Goal: Task Accomplishment & Management: Complete application form

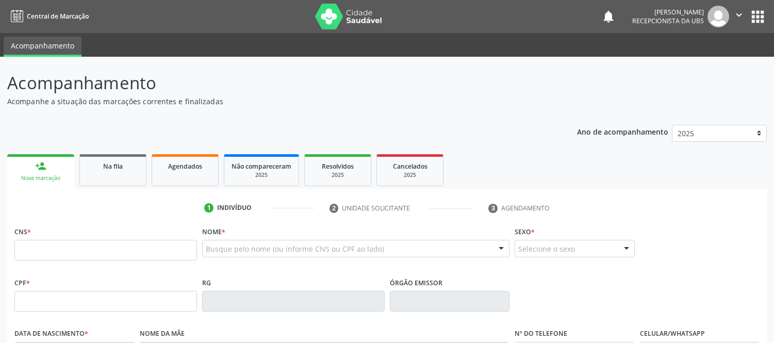
click at [128, 255] on input "text" at bounding box center [105, 250] width 182 height 21
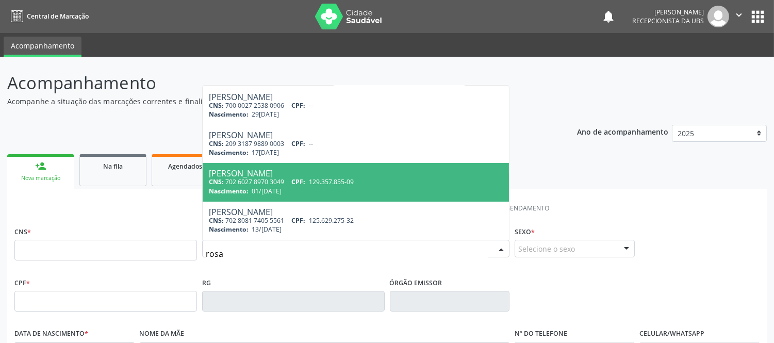
scroll to position [248, 0]
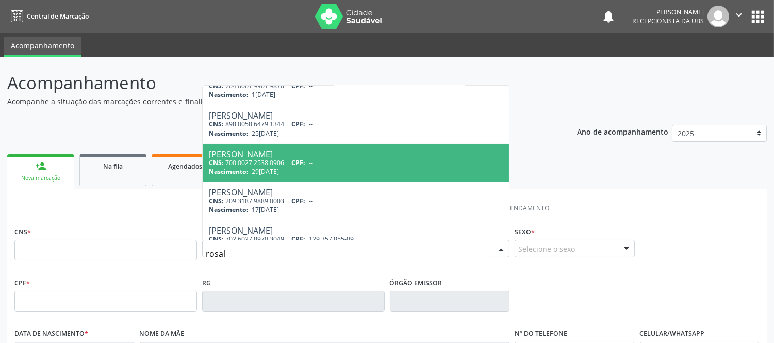
type input "rosali"
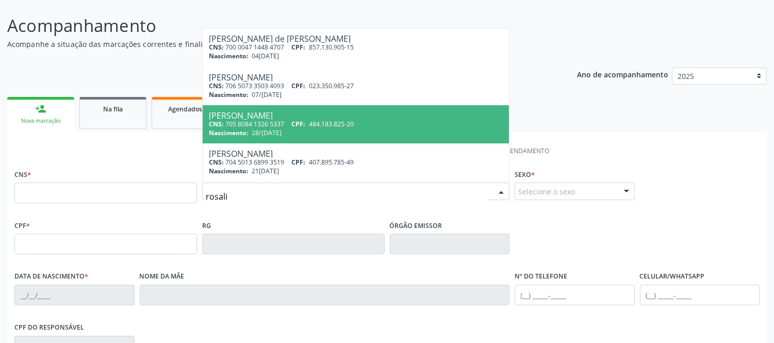
scroll to position [0, 0]
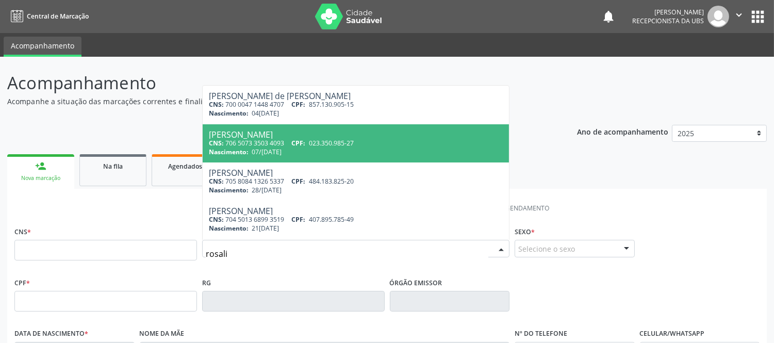
click at [277, 137] on div "[PERSON_NAME]" at bounding box center [356, 134] width 294 height 8
type input "706 5073 3503 4093"
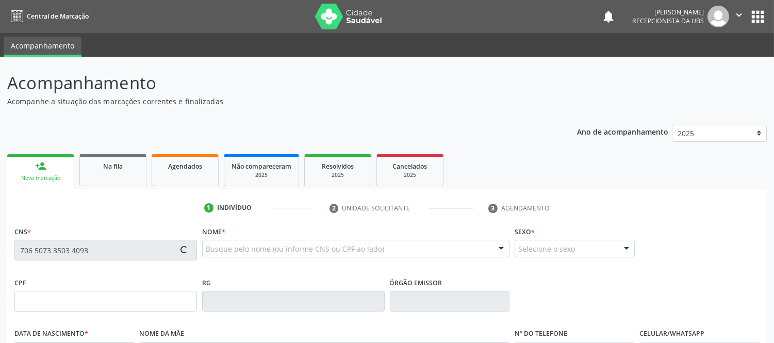
type input "023.350.985-27"
type input "07/[DATE]"
type input "[PERSON_NAME]"
type input "[PHONE_NUMBER]"
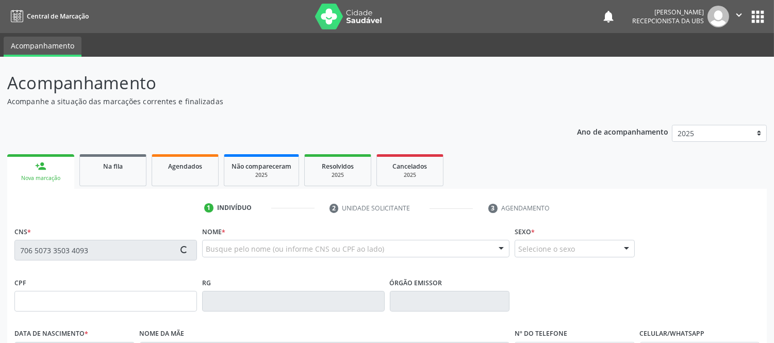
type input "S/N"
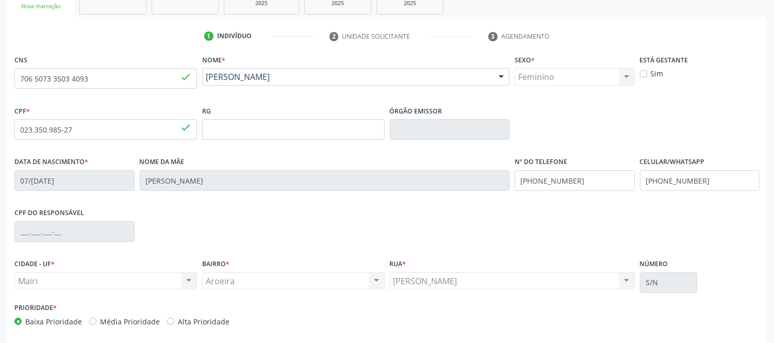
scroll to position [215, 0]
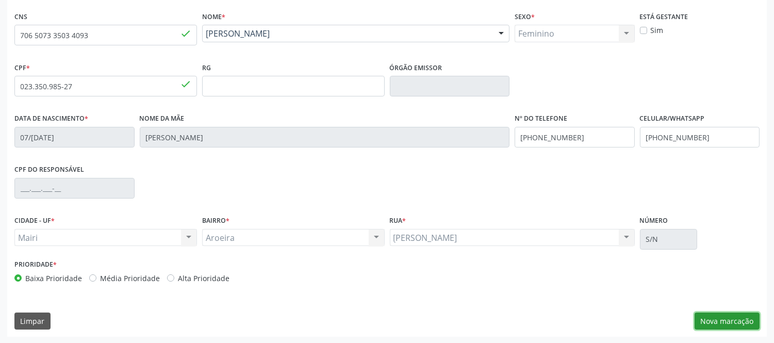
click at [723, 319] on button "Nova marcação" at bounding box center [726, 321] width 65 height 18
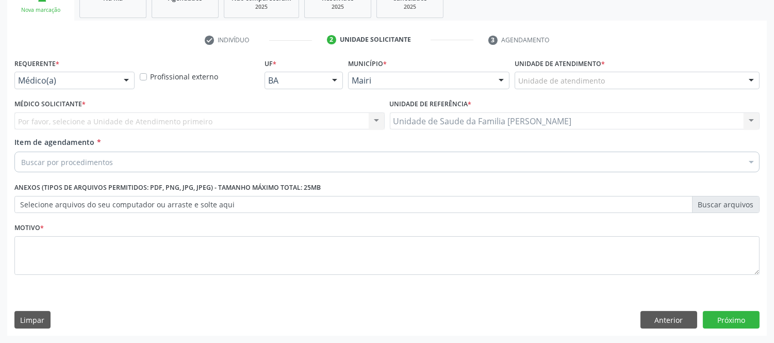
scroll to position [168, 0]
click at [754, 82] on div at bounding box center [750, 82] width 15 height 18
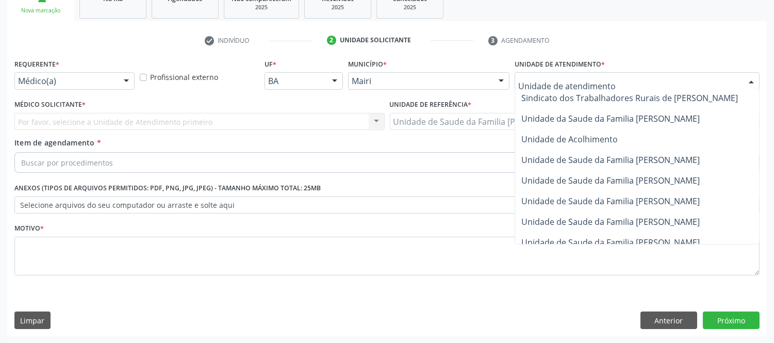
scroll to position [761, 0]
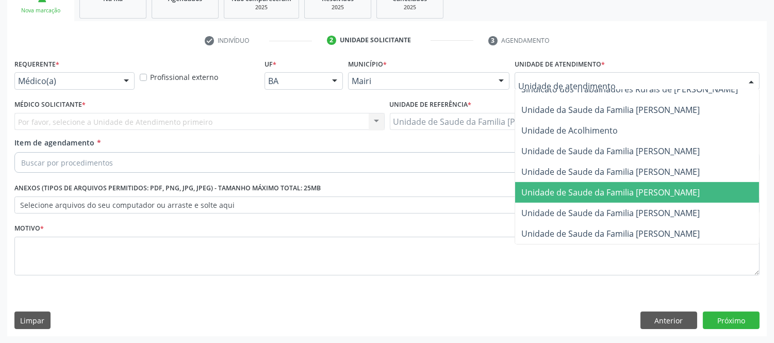
click at [651, 182] on span "Unidade de Saude da Familia [PERSON_NAME]" at bounding box center [648, 192] width 266 height 21
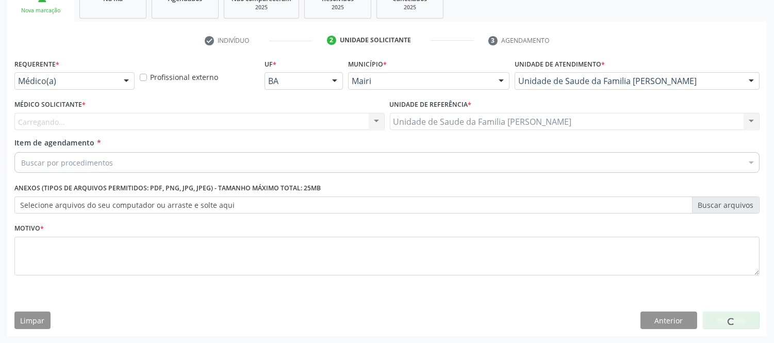
click at [185, 116] on div "Carregando... Nenhum resultado encontrado para: " " Não há nenhuma opção para s…" at bounding box center [199, 122] width 370 height 18
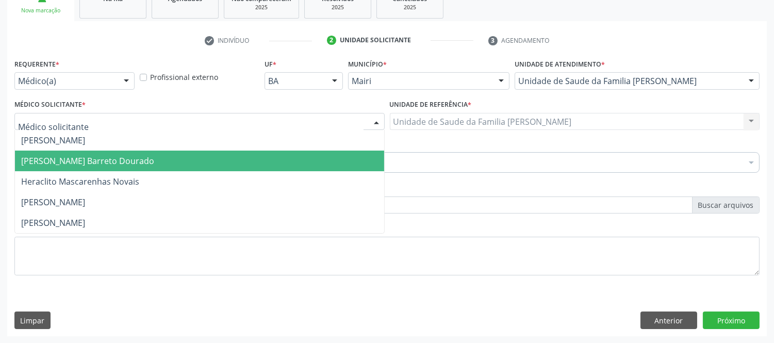
click at [69, 166] on span "[PERSON_NAME] Barreto Dourado" at bounding box center [199, 161] width 369 height 21
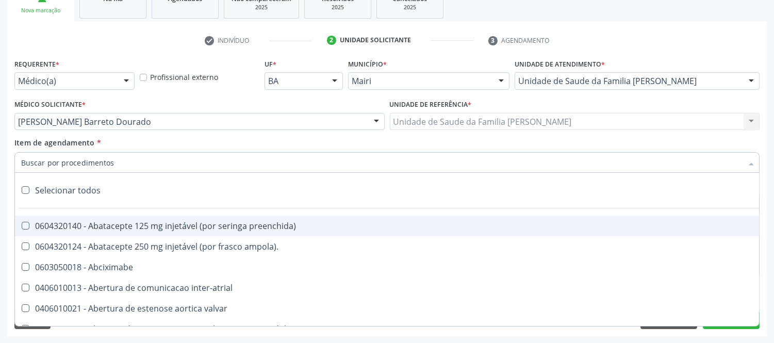
click at [75, 157] on input "Item de agendamento *" at bounding box center [381, 162] width 721 height 21
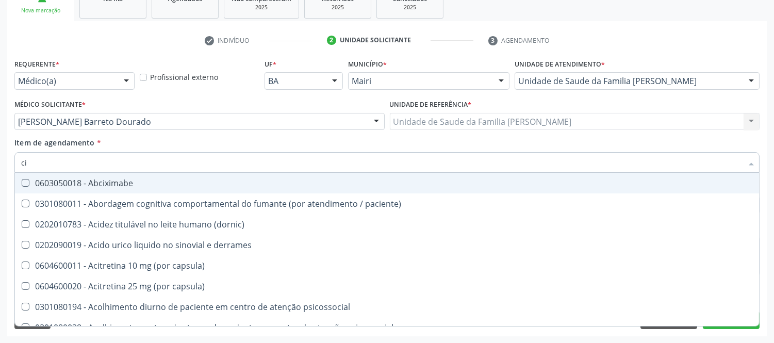
type input "cir"
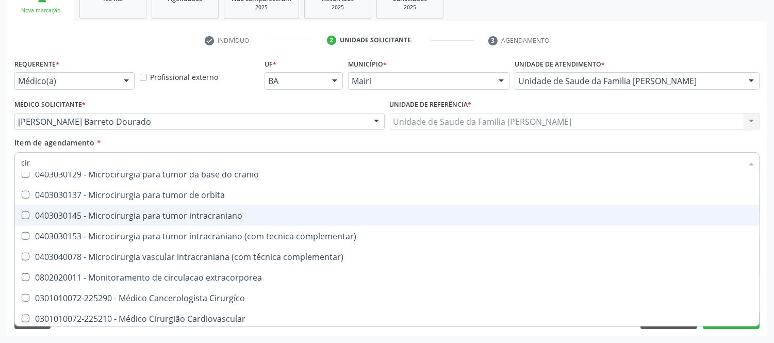
scroll to position [2062, 0]
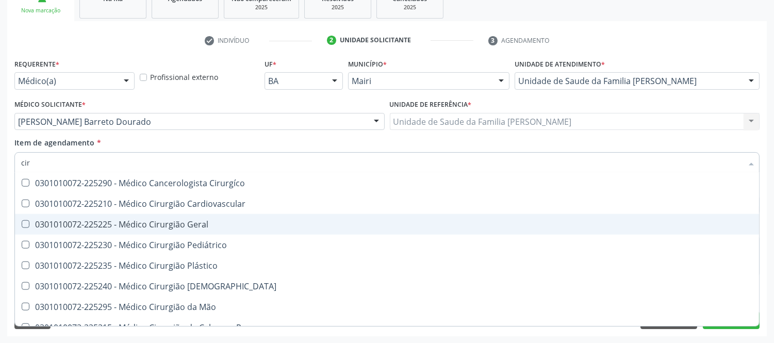
click at [196, 223] on div "0301010072-225225 - Médico Cirurgião Geral" at bounding box center [386, 224] width 731 height 8
checkbox Geral "true"
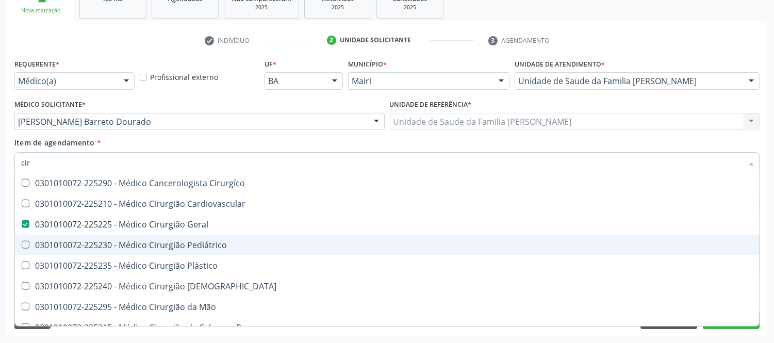
scroll to position [2176, 0]
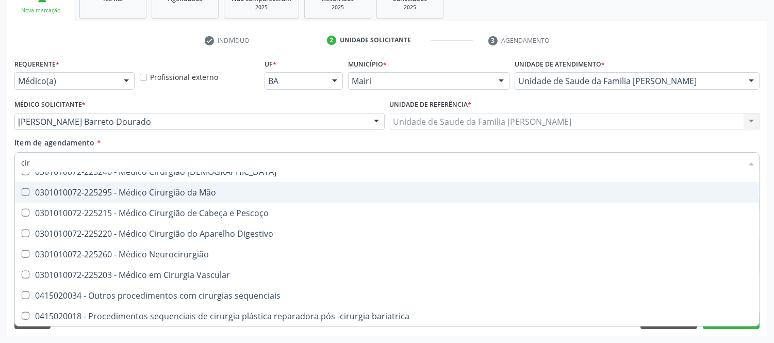
click at [277, 138] on div "Item de agendamento * cir Desfazer seleção 0301120056 - Acompanhamento de pacie…" at bounding box center [386, 153] width 745 height 32
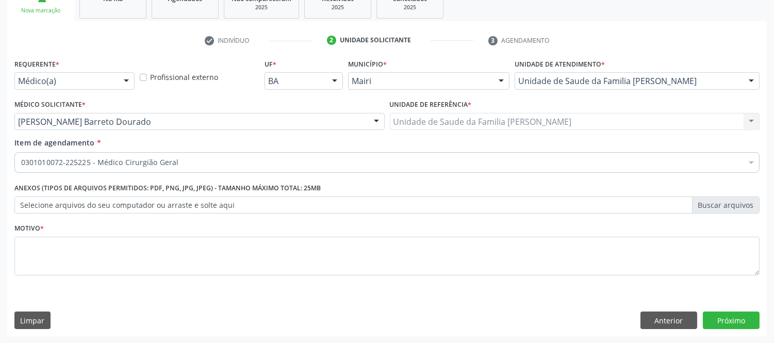
scroll to position [0, 0]
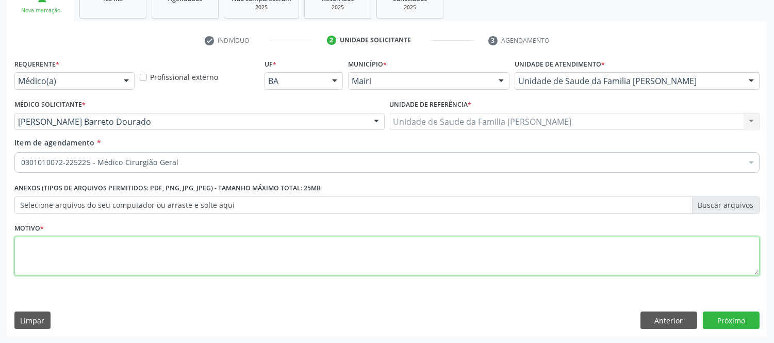
click at [205, 262] on textarea at bounding box center [386, 256] width 745 height 39
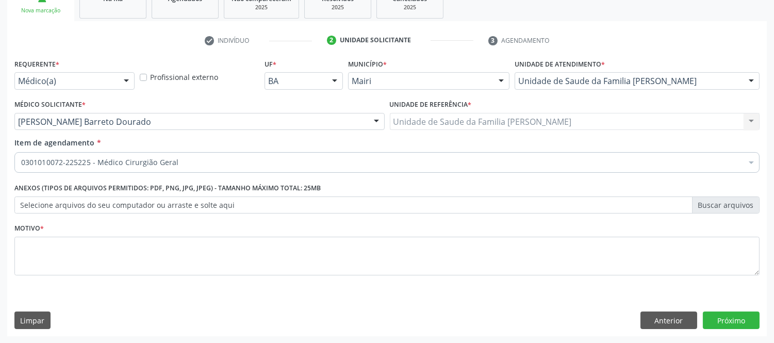
click at [228, 200] on label "Selecione arquivos do seu computador ou arraste e solte aqui" at bounding box center [386, 205] width 745 height 18
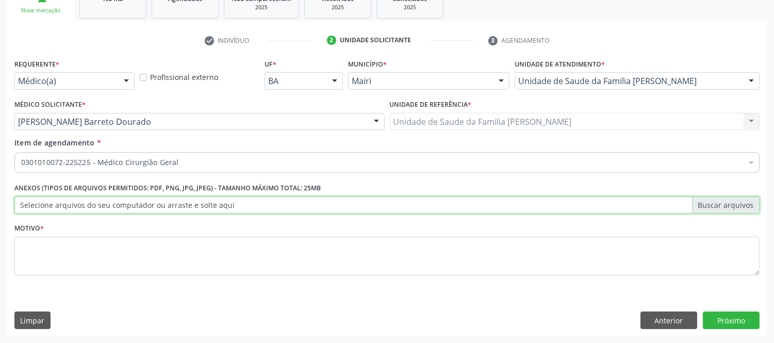
click at [228, 200] on input "Selecione arquivos do seu computador ou arraste e solte aqui" at bounding box center [386, 205] width 745 height 18
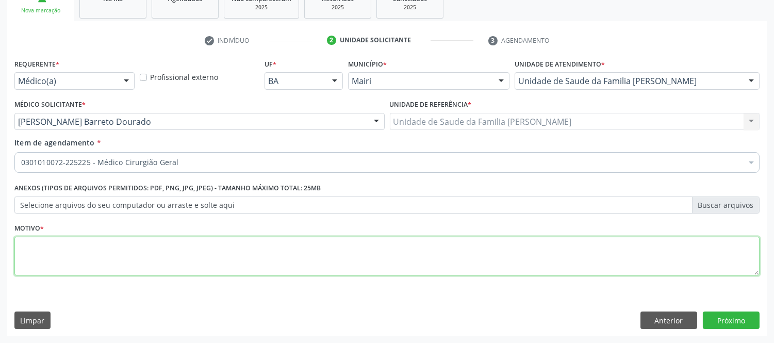
click at [216, 248] on textarea at bounding box center [386, 256] width 745 height 39
type textarea "avaliaçao"
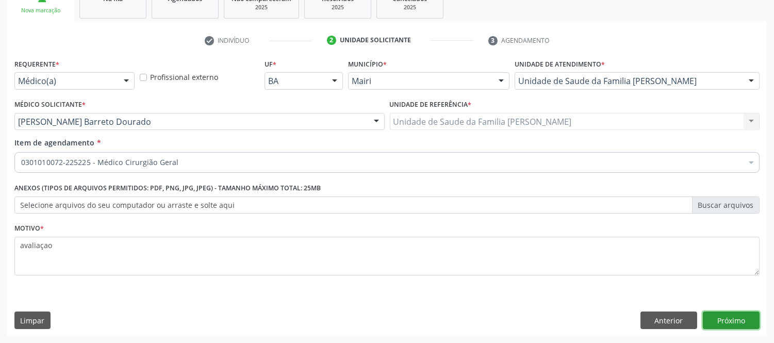
click at [716, 311] on button "Próximo" at bounding box center [731, 320] width 57 height 18
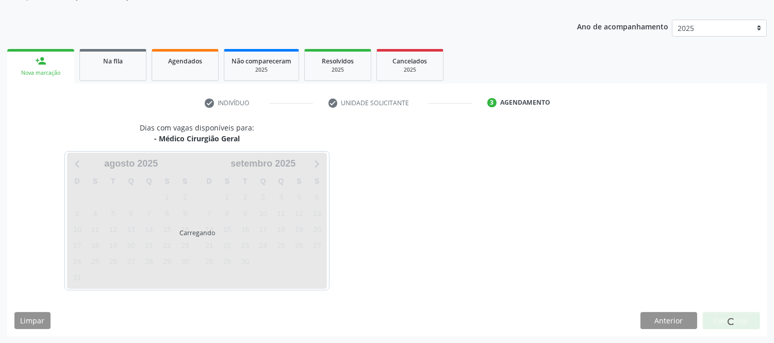
scroll to position [136, 0]
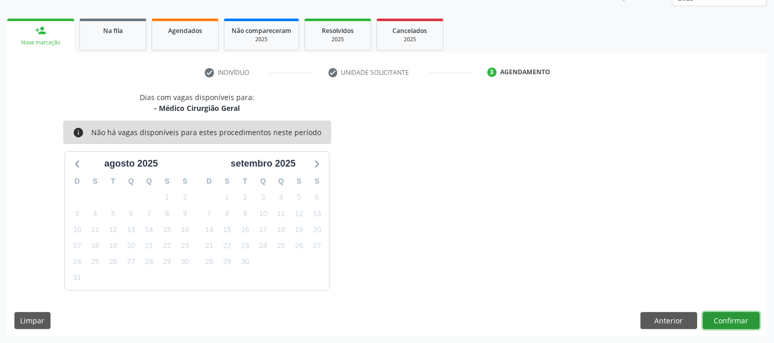
click at [712, 317] on button "Confirmar" at bounding box center [731, 321] width 57 height 18
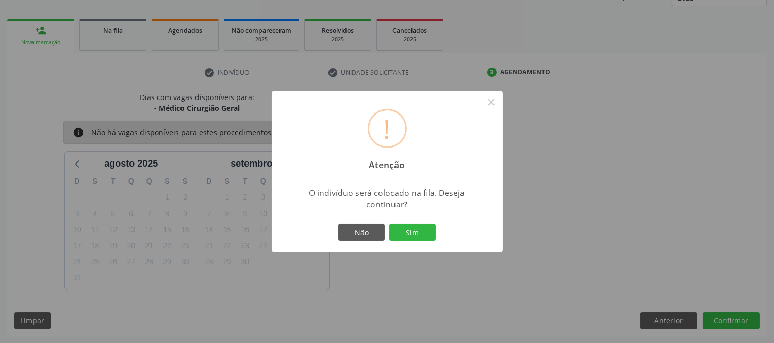
click at [440, 242] on div "! Atenção × O indivíduo será colocado na fila. Deseja continuar? Não Sim" at bounding box center [387, 172] width 231 height 162
click at [427, 230] on button "Sim" at bounding box center [412, 233] width 46 height 18
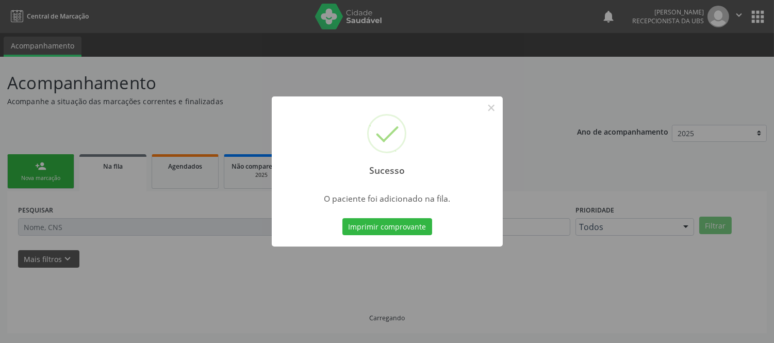
scroll to position [0, 0]
click at [428, 229] on button "Imprimir comprovante" at bounding box center [387, 227] width 90 height 18
